Goal: Task Accomplishment & Management: Complete application form

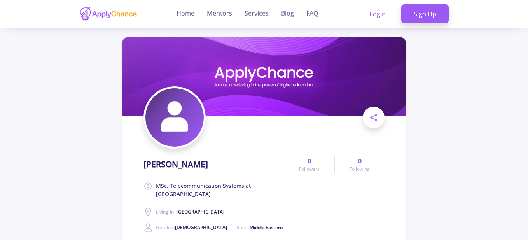
scroll to position [188, 0]
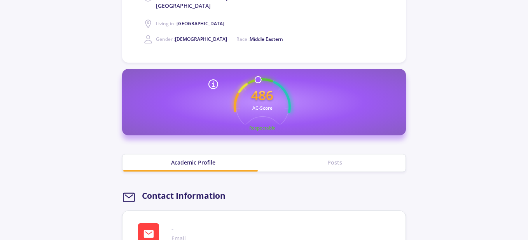
click at [269, 105] on text "AC-Score" at bounding box center [262, 108] width 20 height 7
click at [274, 81] on icon "486 AC-Score Respectable" at bounding box center [262, 106] width 57 height 57
click at [261, 118] on icon "486 AC-Score Respectable" at bounding box center [262, 106] width 57 height 57
click at [271, 69] on section "486 AC-Score Respectable Outstanding Outstanding" at bounding box center [264, 102] width 284 height 67
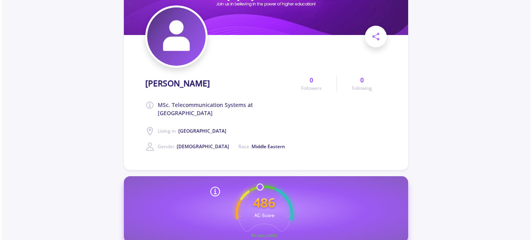
scroll to position [0, 0]
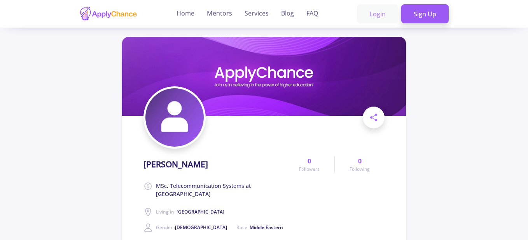
click at [372, 12] on link "Login" at bounding box center [377, 13] width 41 height 19
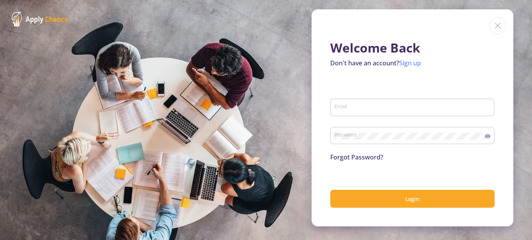
click at [405, 66] on link "Sign up" at bounding box center [410, 63] width 22 height 9
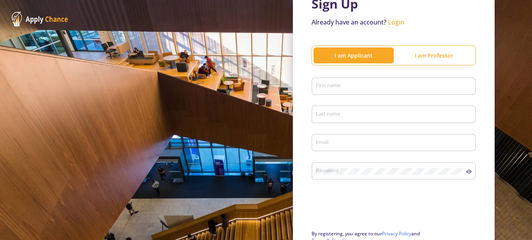
scroll to position [118, 0]
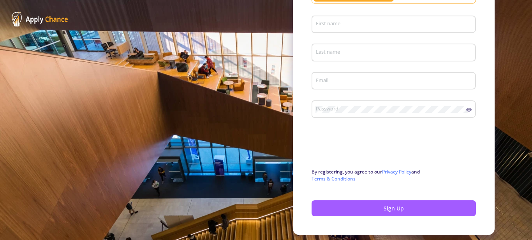
click at [377, 16] on div "First name" at bounding box center [393, 23] width 157 height 20
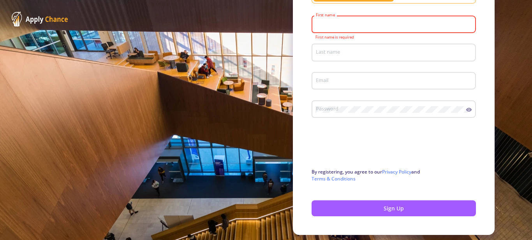
click at [376, 21] on input "First name" at bounding box center [394, 24] width 159 height 7
click at [374, 29] on div "First name" at bounding box center [393, 23] width 157 height 20
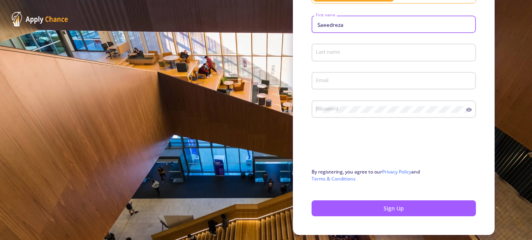
type input "Saeedreza"
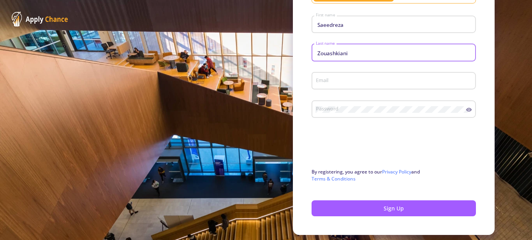
type input "Zouashkiani"
type input "[EMAIL_ADDRESS][DOMAIN_NAME]"
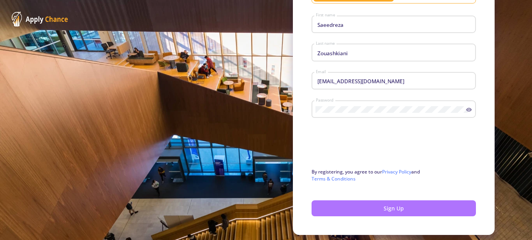
click at [404, 208] on button "Sign Up" at bounding box center [393, 208] width 164 height 16
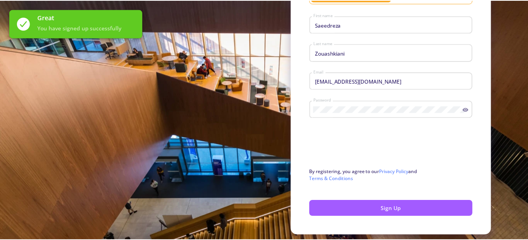
scroll to position [0, 0]
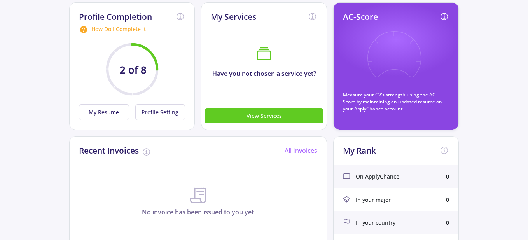
scroll to position [117, 0]
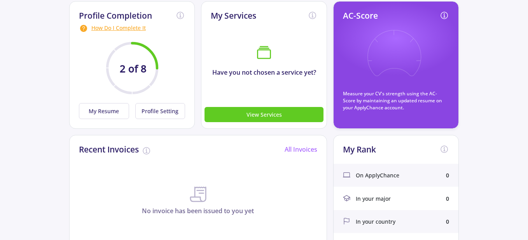
click at [89, 119] on div "Profile Completion How Do I Complete It 2 of 8 My Resume Profile Setting" at bounding box center [132, 65] width 126 height 128
click at [103, 107] on button "My Resume" at bounding box center [104, 111] width 50 height 16
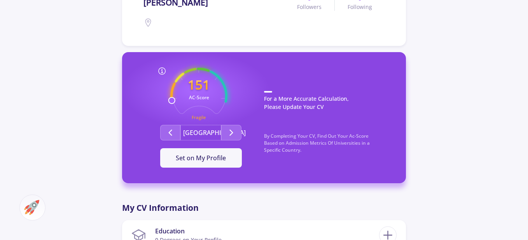
scroll to position [252, 0]
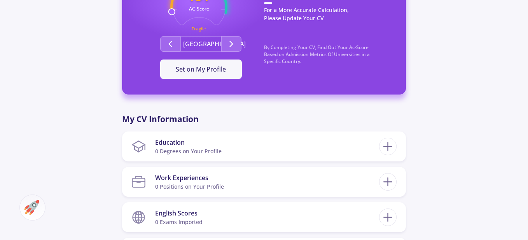
click at [207, 43] on button "[GEOGRAPHIC_DATA]" at bounding box center [201, 44] width 41 height 16
click at [286, 10] on p "For a More Accurate Calculation, Please Update Your CV" at bounding box center [327, 16] width 126 height 28
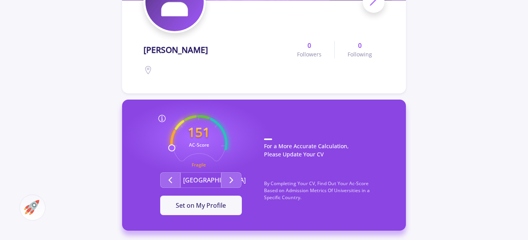
scroll to position [0, 0]
